Goal: Check status

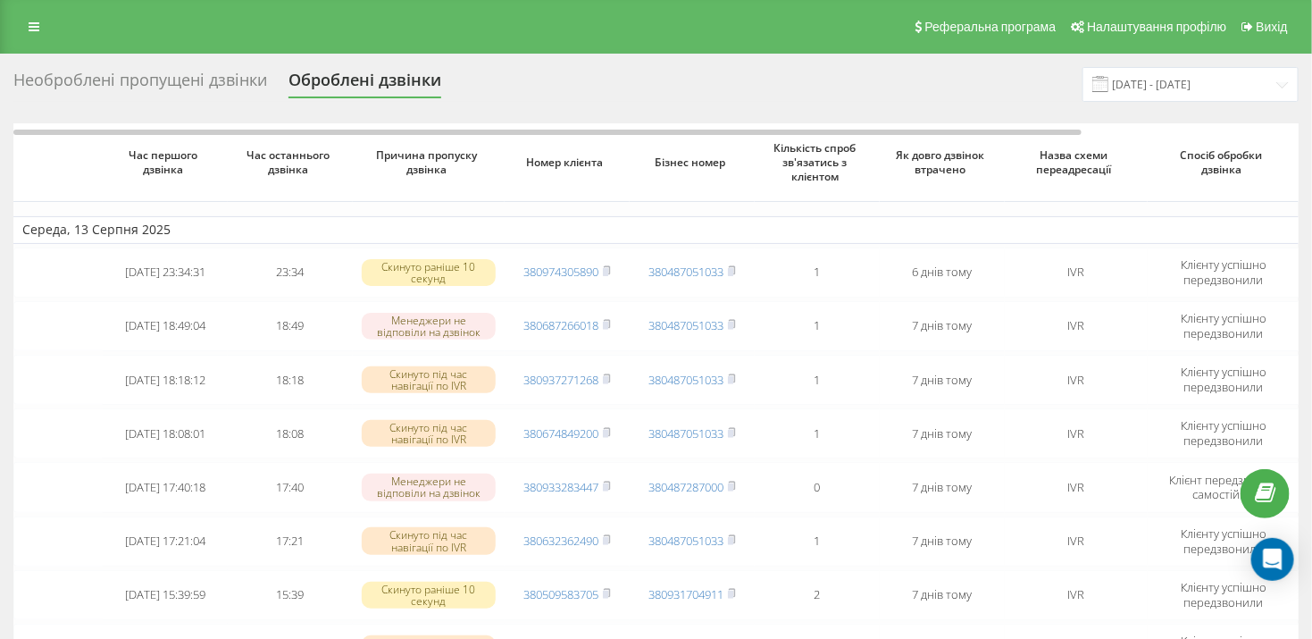
click at [170, 79] on div "Необроблені пропущені дзвінки" at bounding box center [140, 85] width 254 height 28
